Goal: Find specific page/section: Find specific page/section

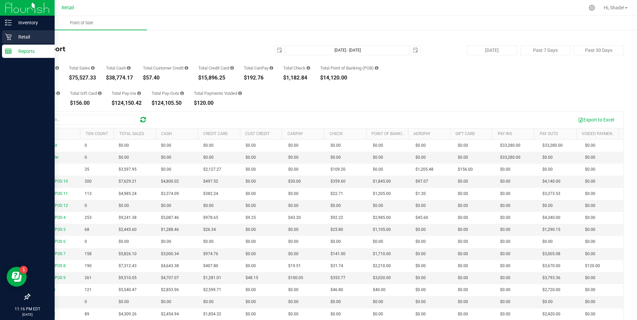
click at [13, 41] on div "Retail" at bounding box center [28, 36] width 53 height 13
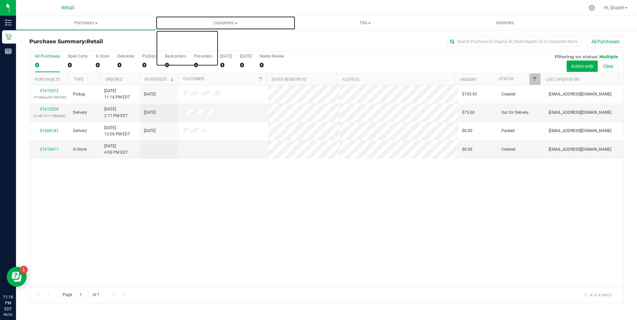
click at [223, 23] on span "Customers" at bounding box center [225, 23] width 139 height 6
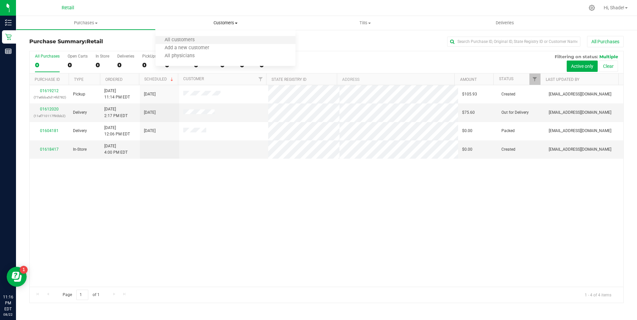
click at [205, 40] on li "All customers" at bounding box center [226, 40] width 140 height 8
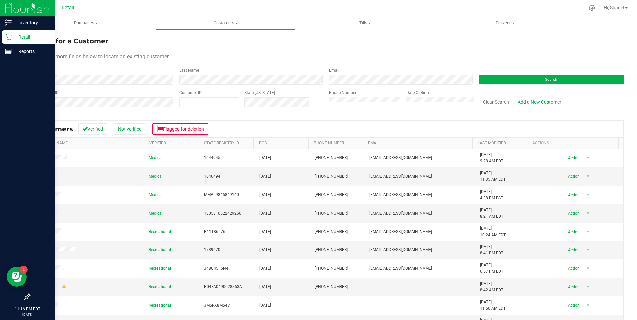
click at [19, 35] on p "Retail" at bounding box center [32, 37] width 40 height 8
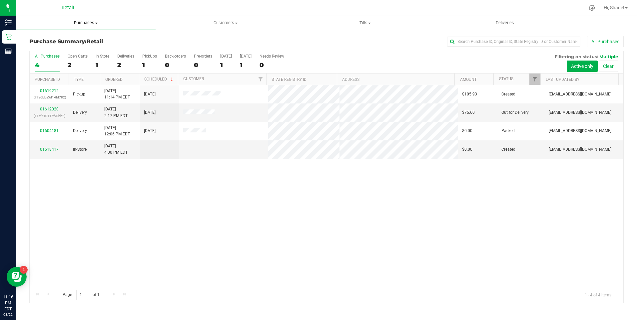
click at [79, 21] on span "Purchases" at bounding box center [86, 23] width 140 height 6
click at [160, 12] on div at bounding box center [351, 7] width 465 height 13
